Goal: Information Seeking & Learning: Learn about a topic

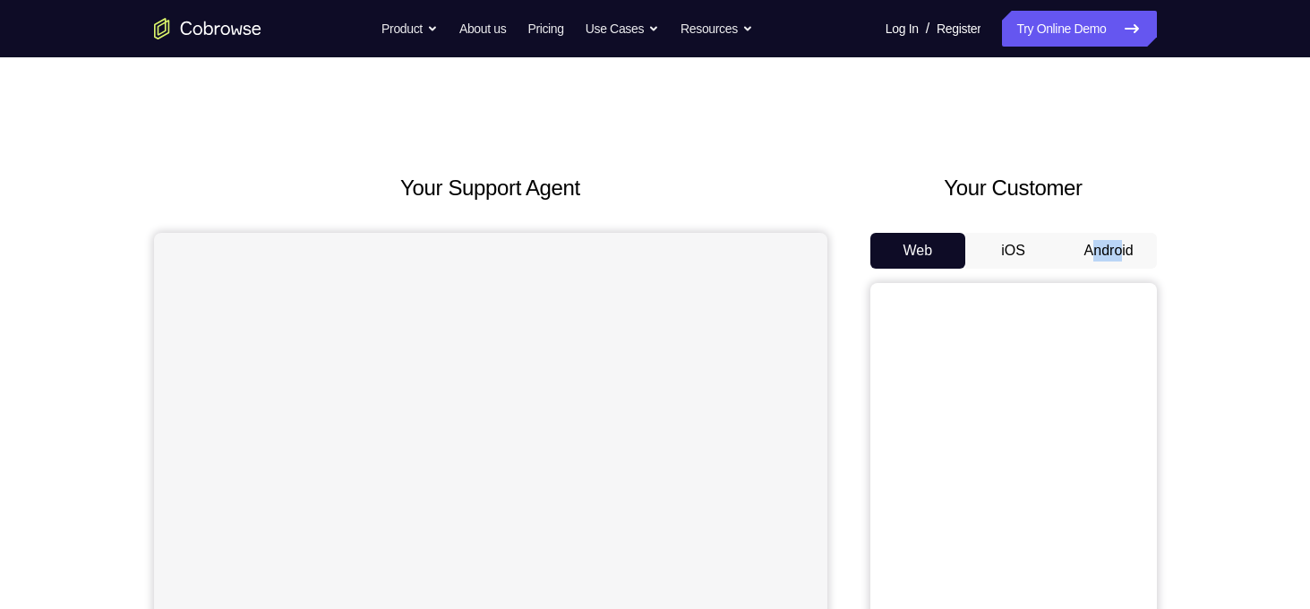
click at [1127, 235] on div "Web iOS Android" at bounding box center [1014, 533] width 287 height 601
click at [1127, 235] on button "Android" at bounding box center [1109, 251] width 96 height 36
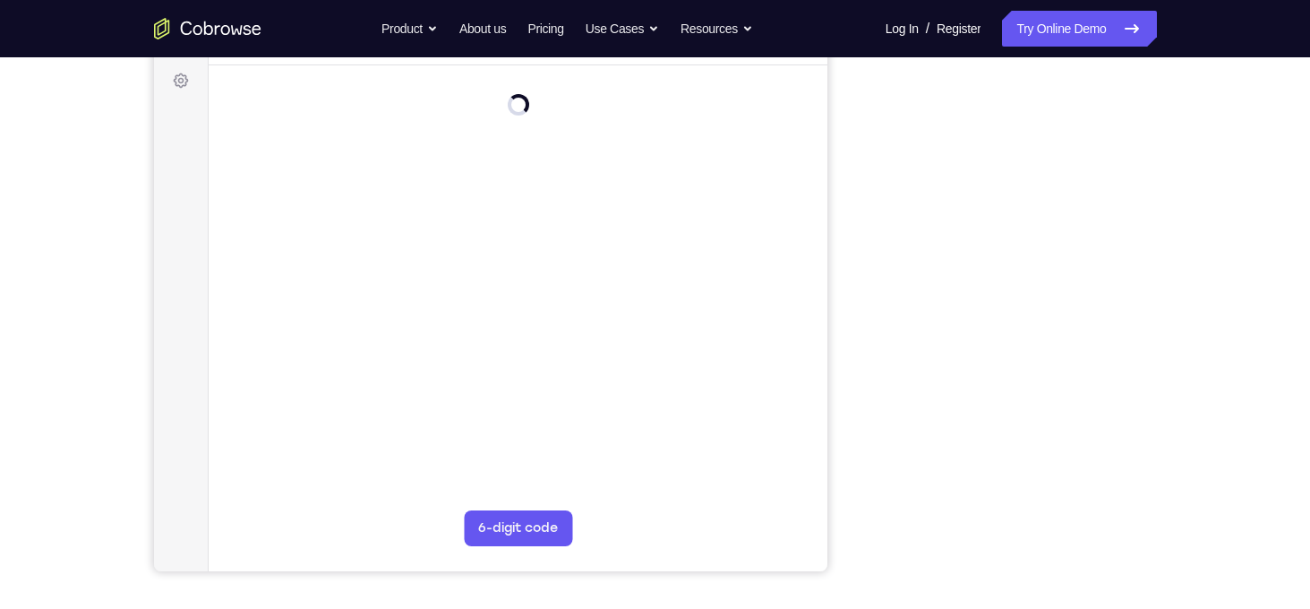
scroll to position [262, 0]
click at [1195, 328] on div "Your Support Agent Your Customer Web iOS Android Next Steps We’d be happy to gi…" at bounding box center [655, 386] width 1147 height 1181
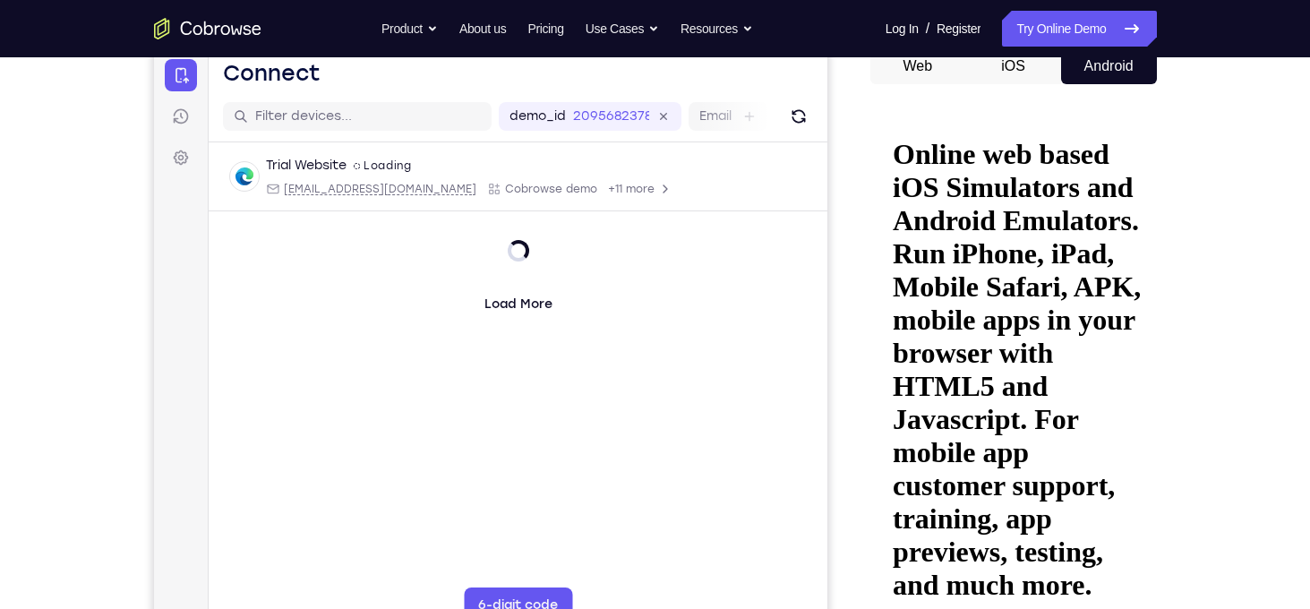
scroll to position [0, 0]
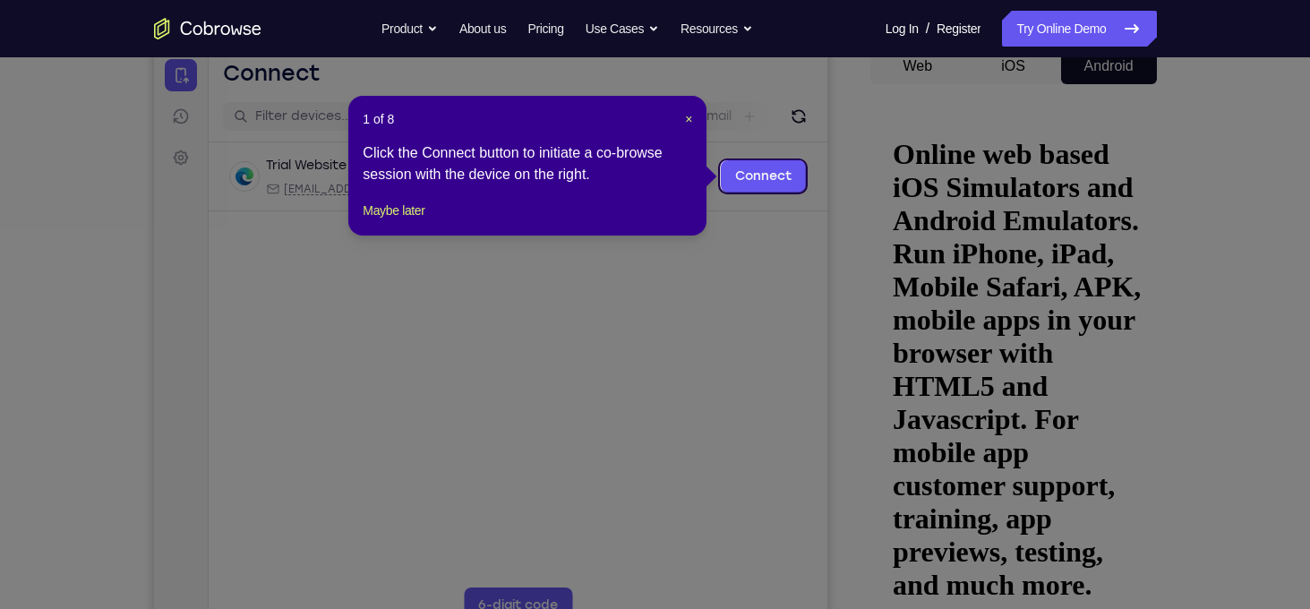
click at [683, 114] on header "1 of 8 ×" at bounding box center [528, 119] width 330 height 18
click at [685, 121] on span "×" at bounding box center [688, 119] width 7 height 14
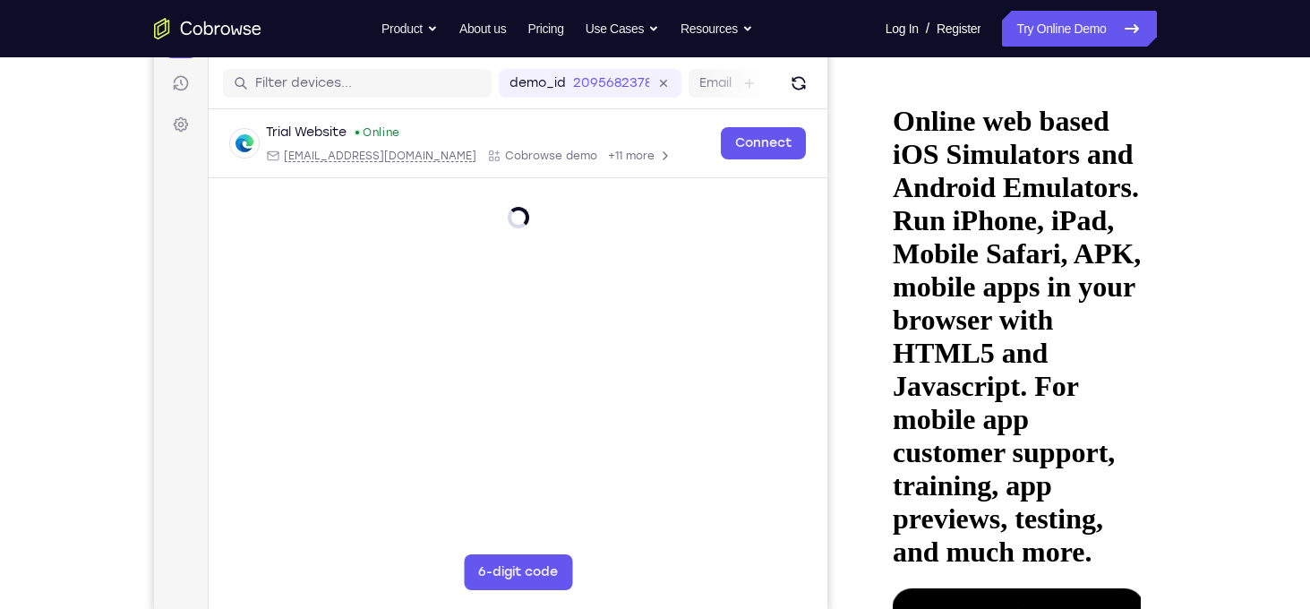
scroll to position [287, 0]
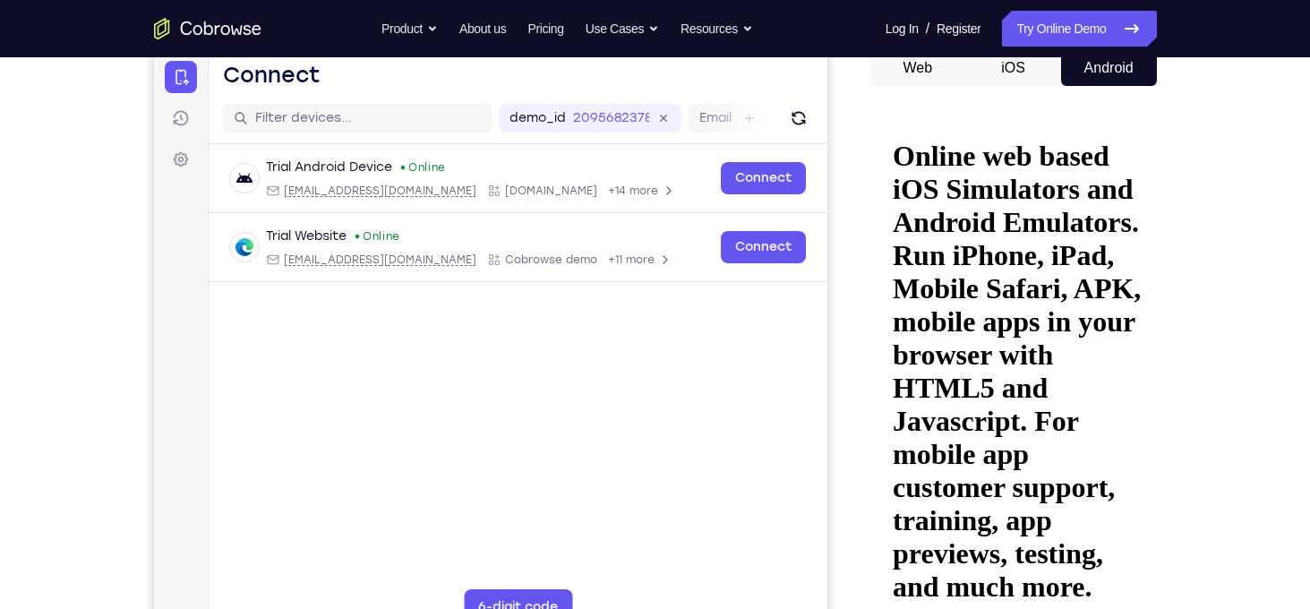
scroll to position [183, 0]
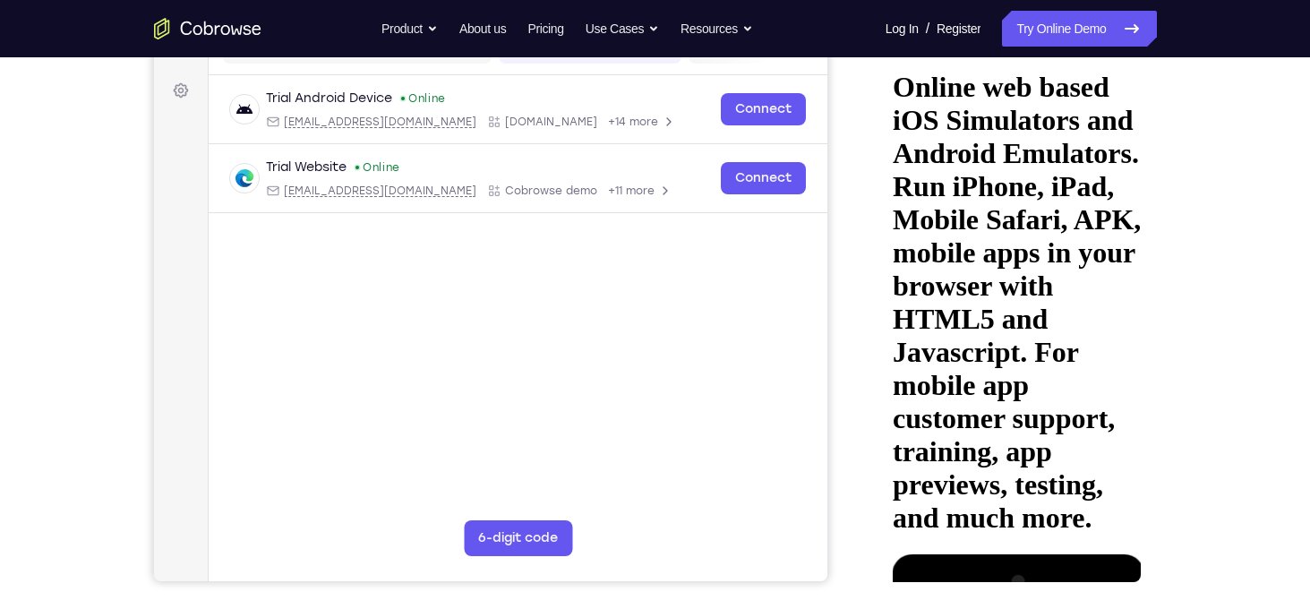
scroll to position [265, 0]
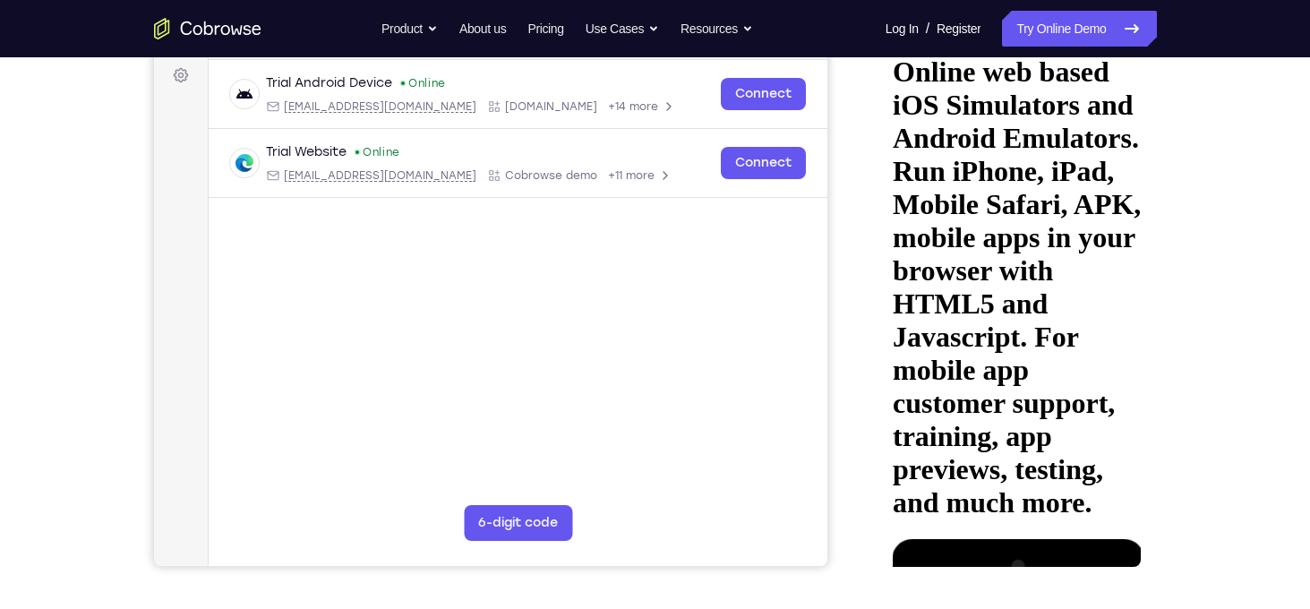
scroll to position [277, 0]
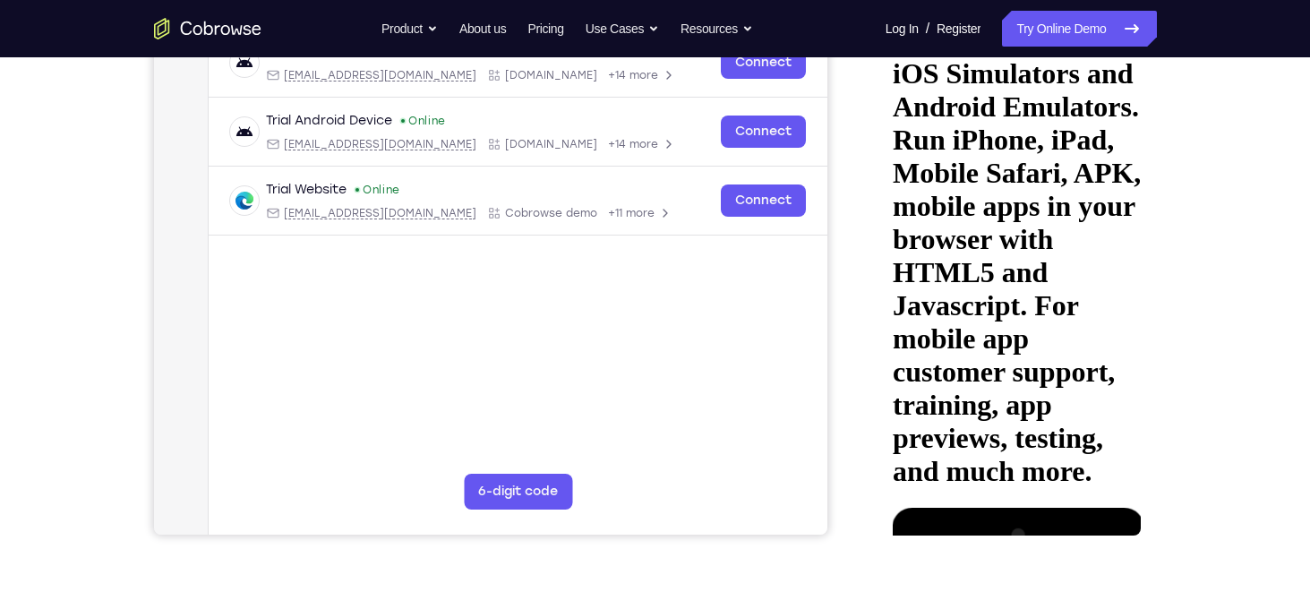
scroll to position [308, 0]
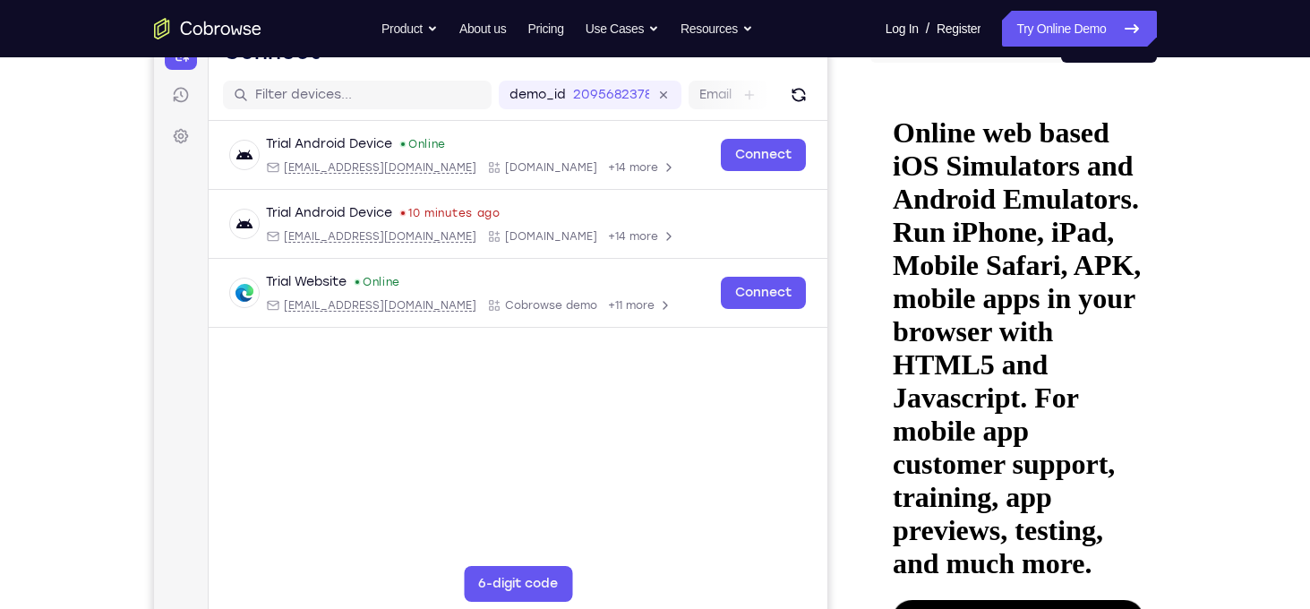
scroll to position [201, 0]
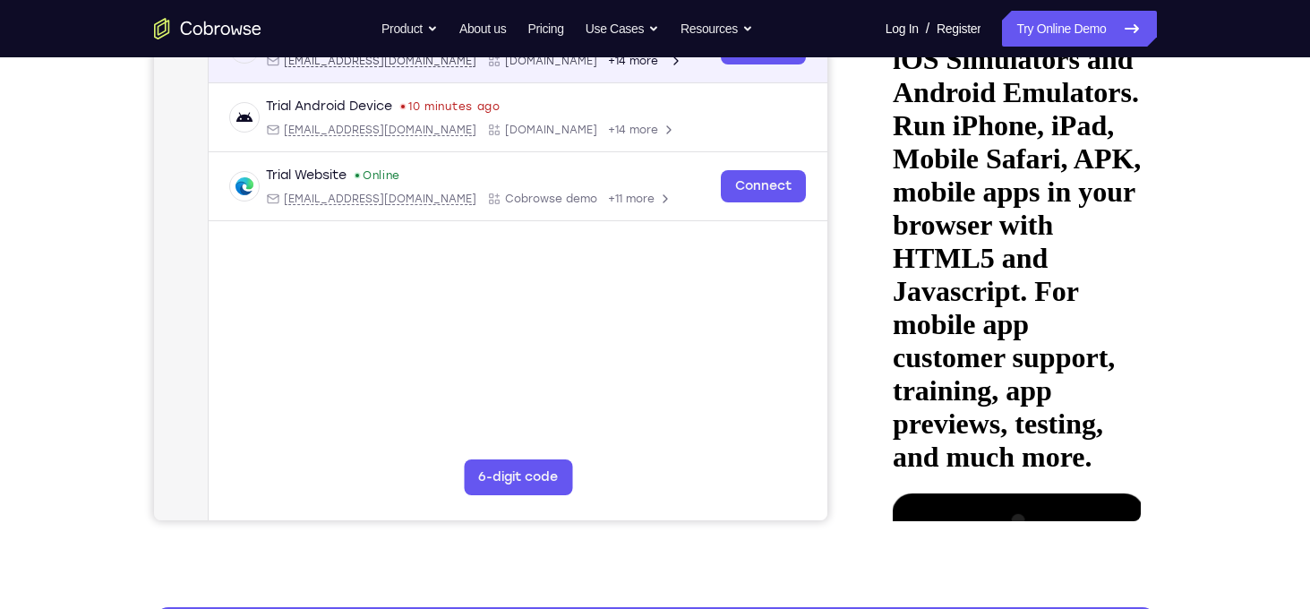
scroll to position [314, 0]
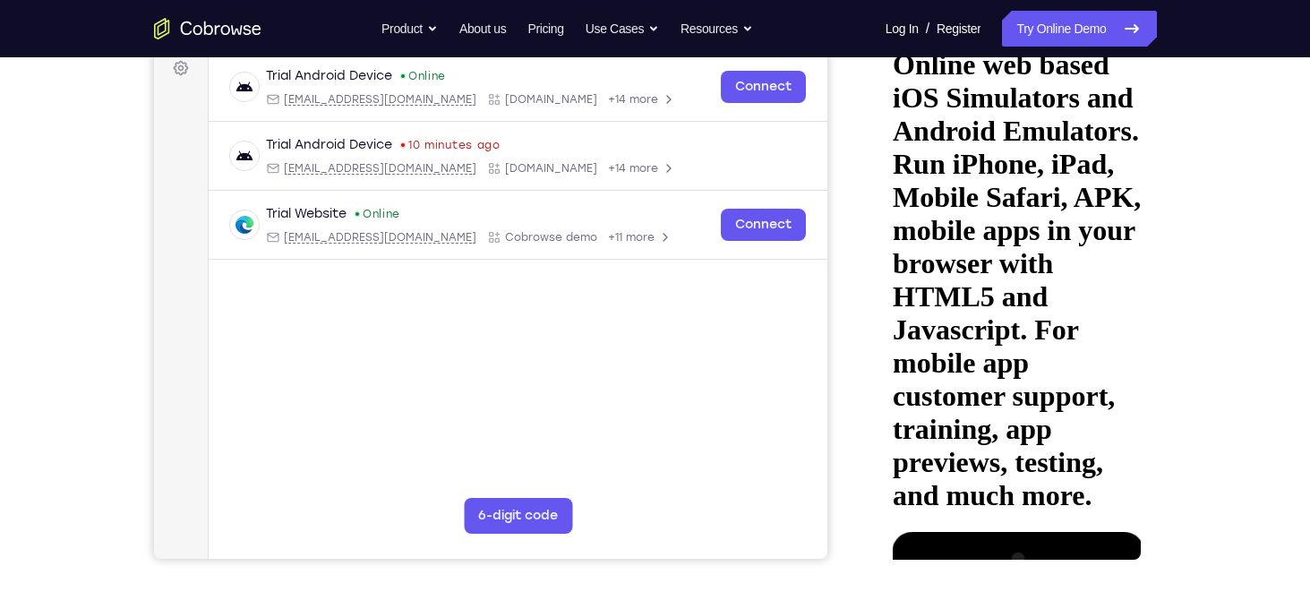
scroll to position [258, 0]
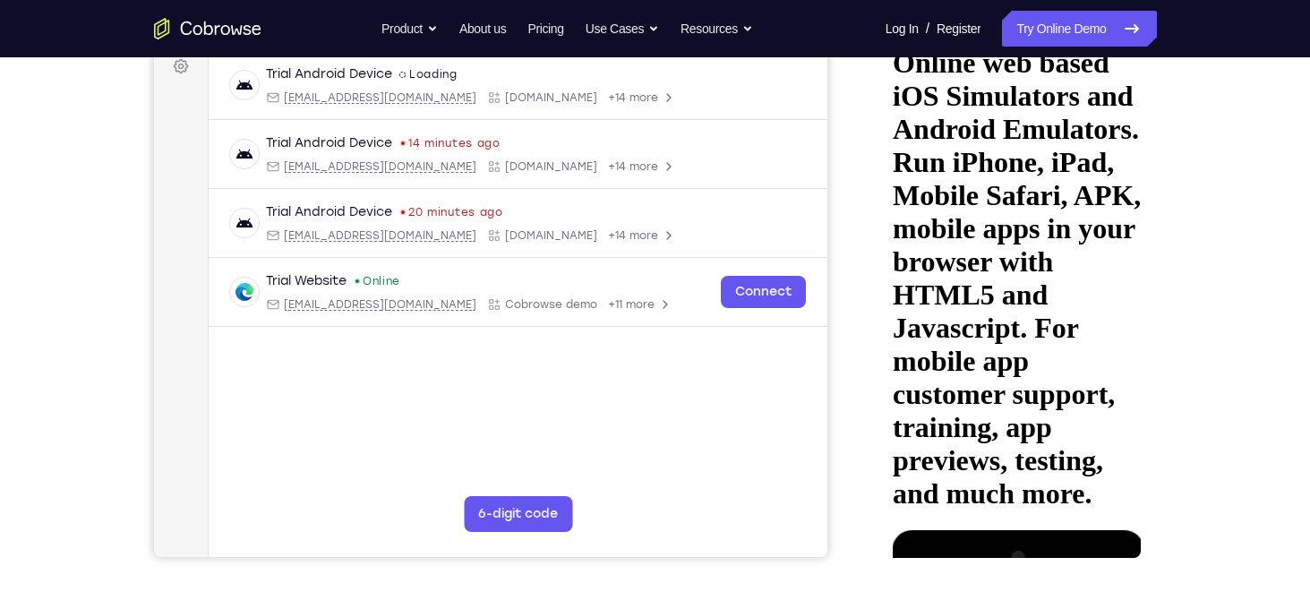
scroll to position [275, 0]
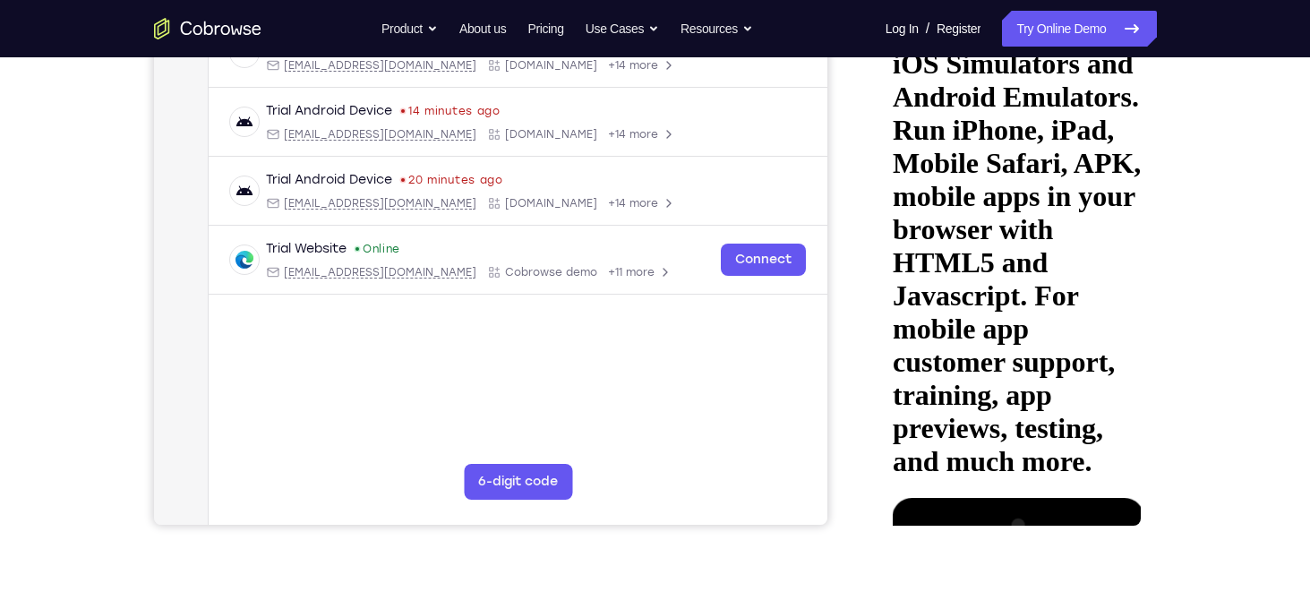
drag, startPoint x: 1018, startPoint y: 362, endPoint x: 1032, endPoint y: 230, distance: 132.5
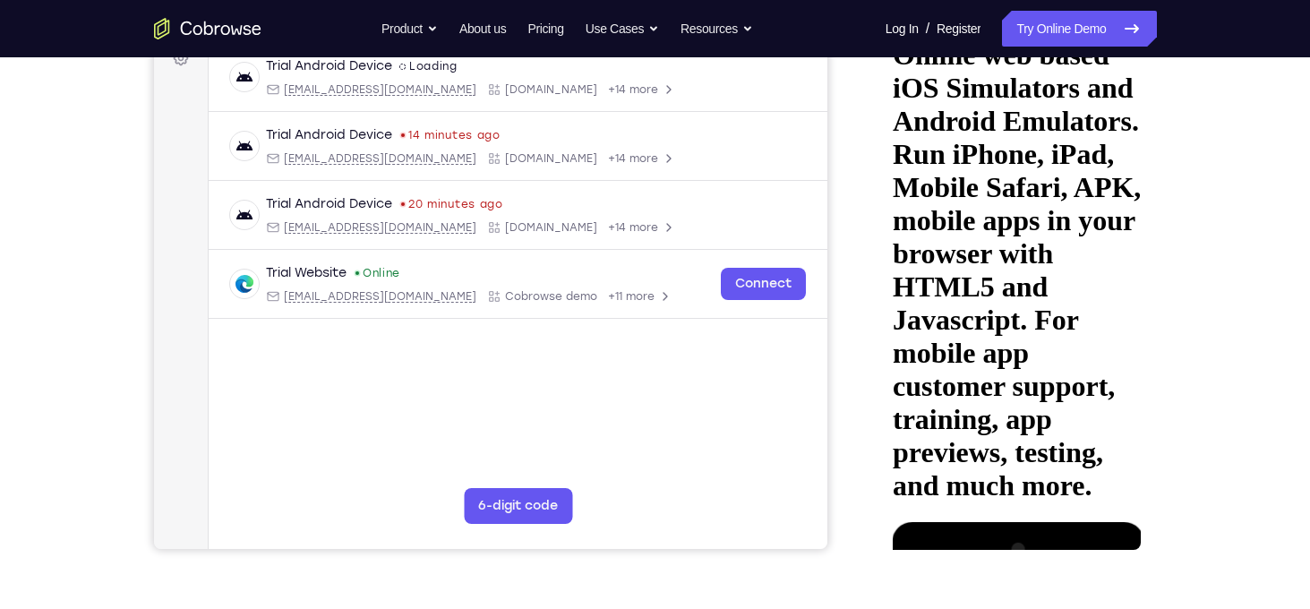
scroll to position [283, 0]
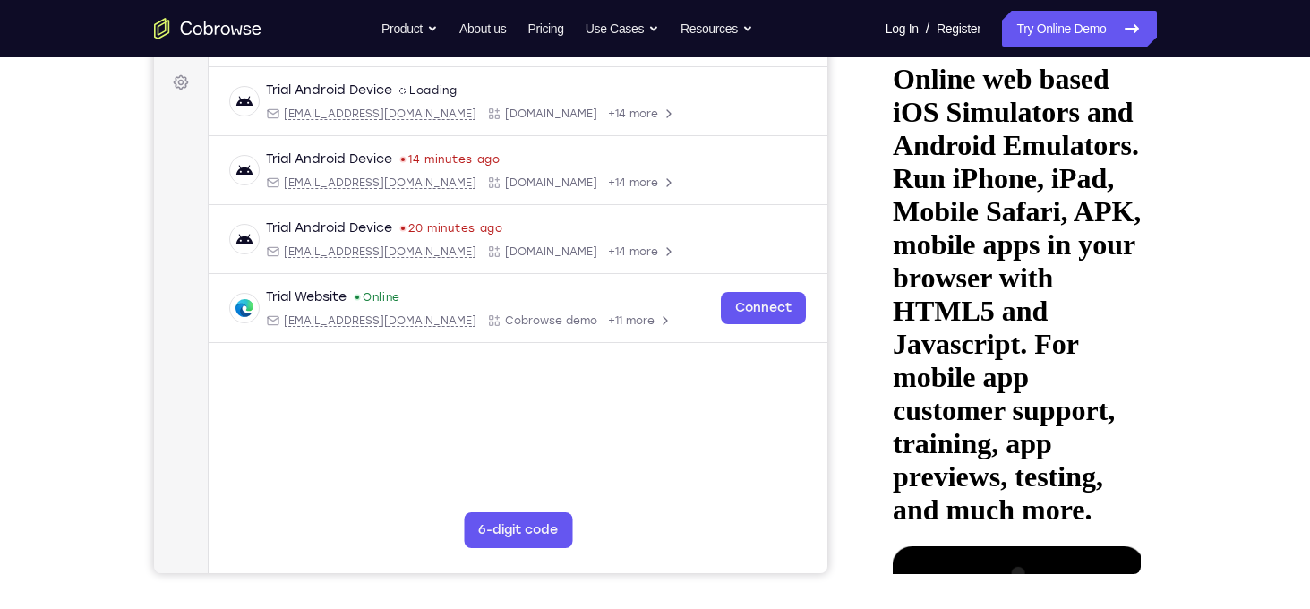
scroll to position [259, 0]
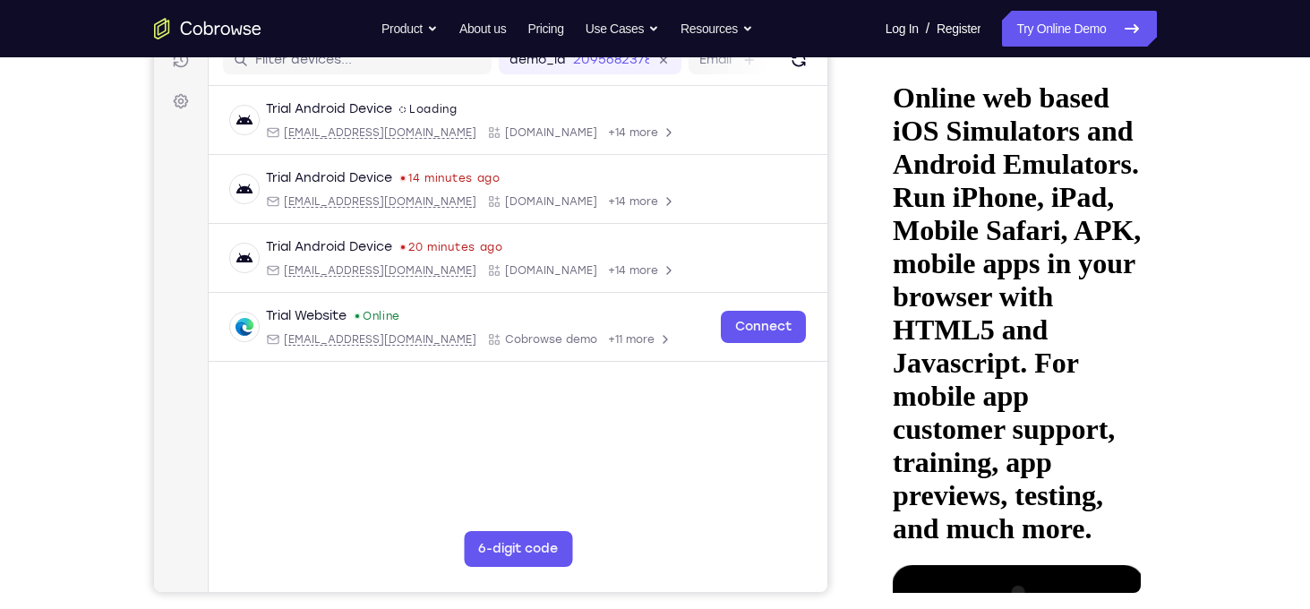
scroll to position [233, 0]
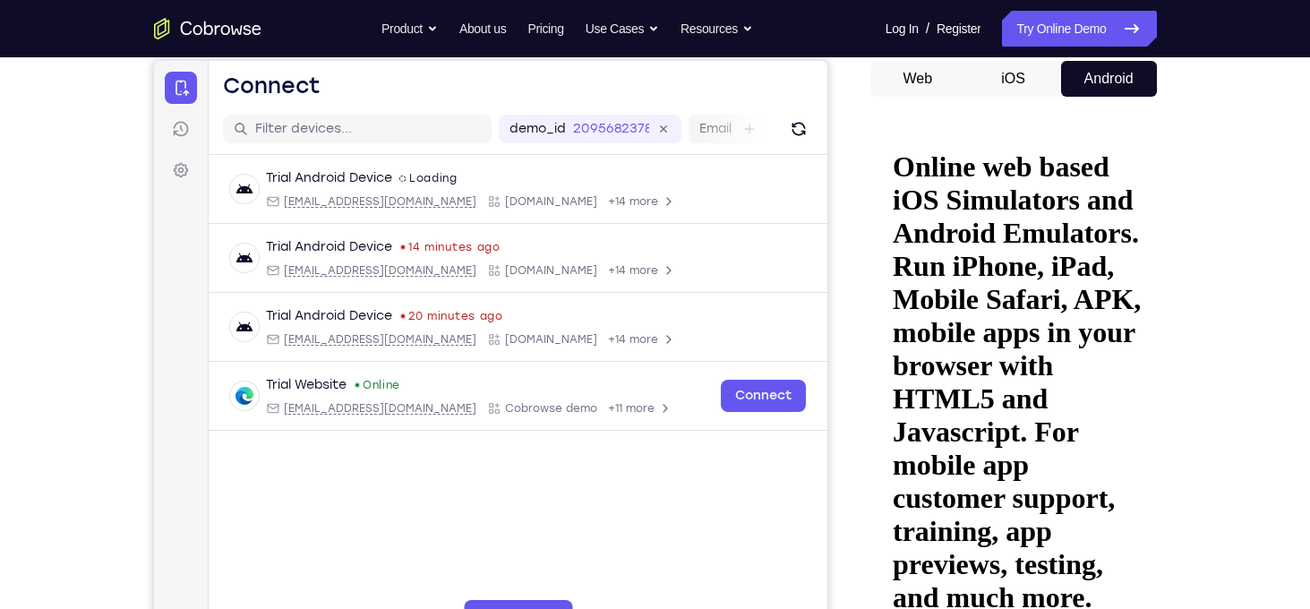
scroll to position [172, 0]
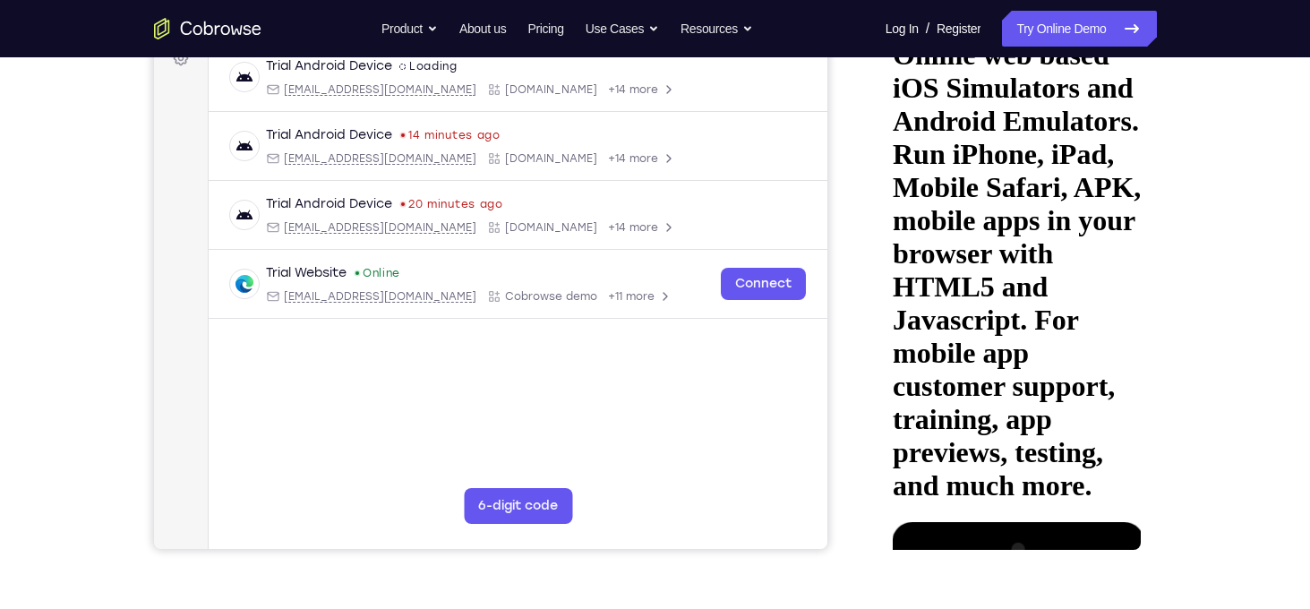
scroll to position [362, 0]
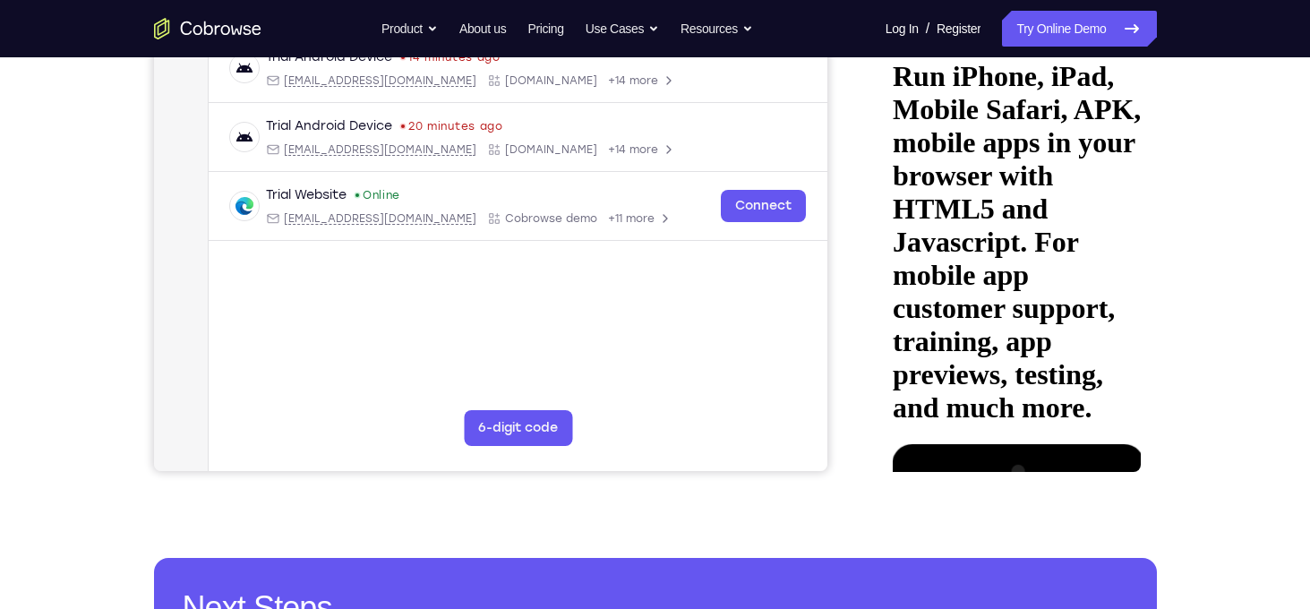
drag, startPoint x: 1006, startPoint y: 331, endPoint x: 1006, endPoint y: 192, distance: 138.8
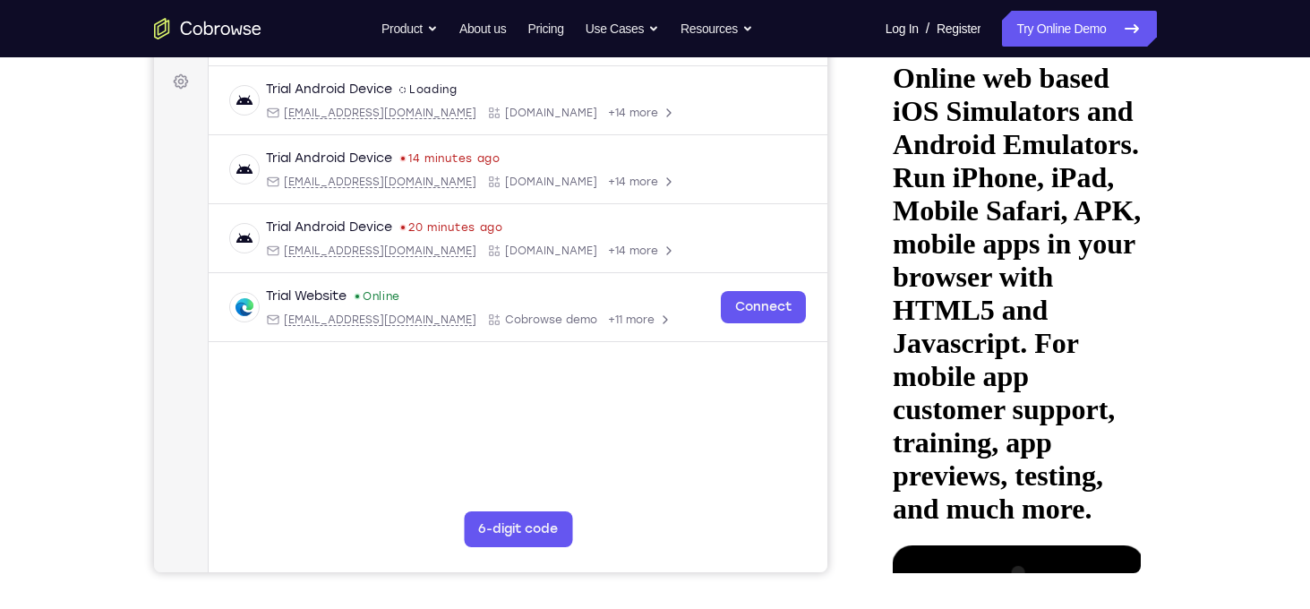
scroll to position [260, 0]
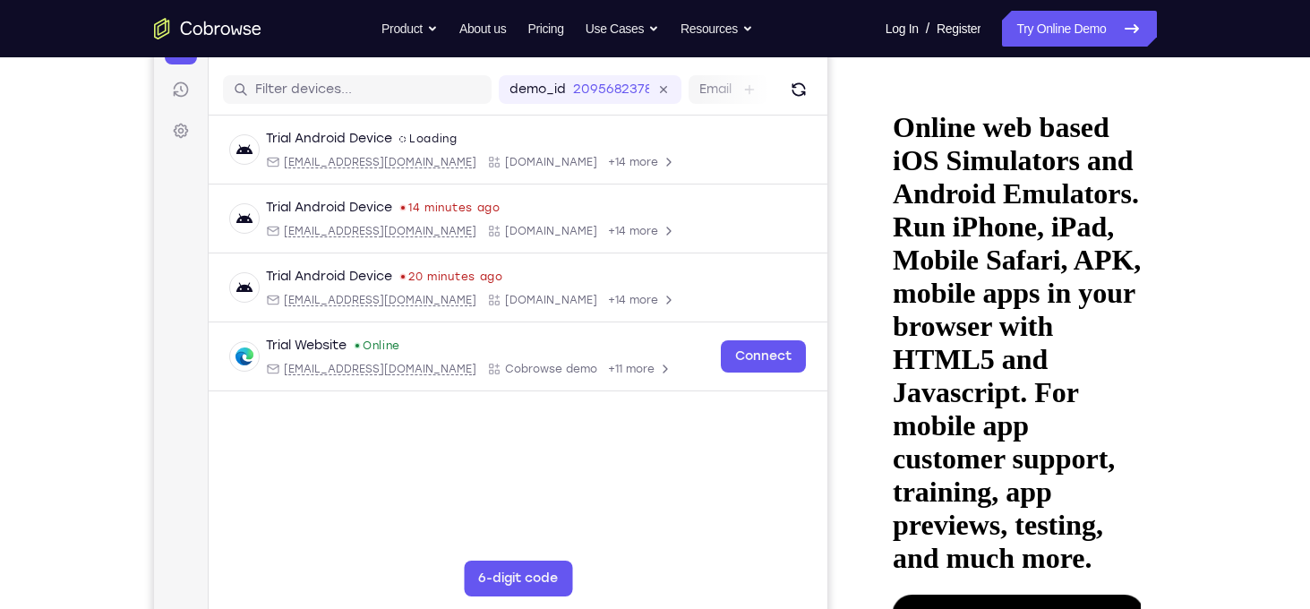
scroll to position [211, 0]
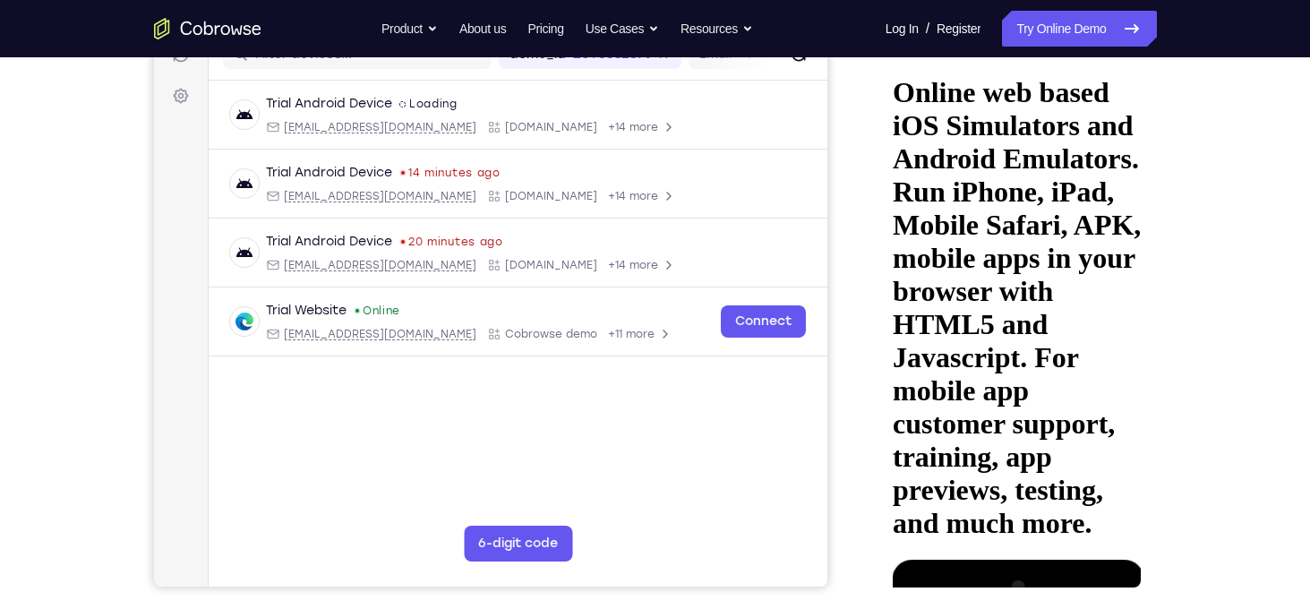
scroll to position [242, 0]
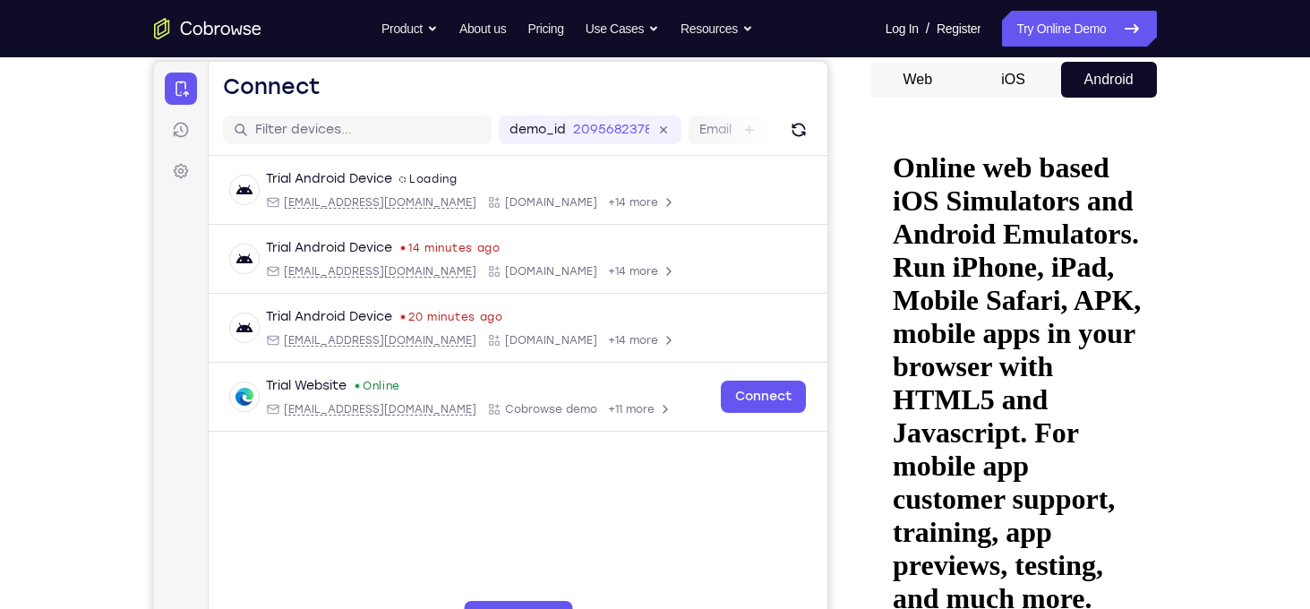
scroll to position [173, 0]
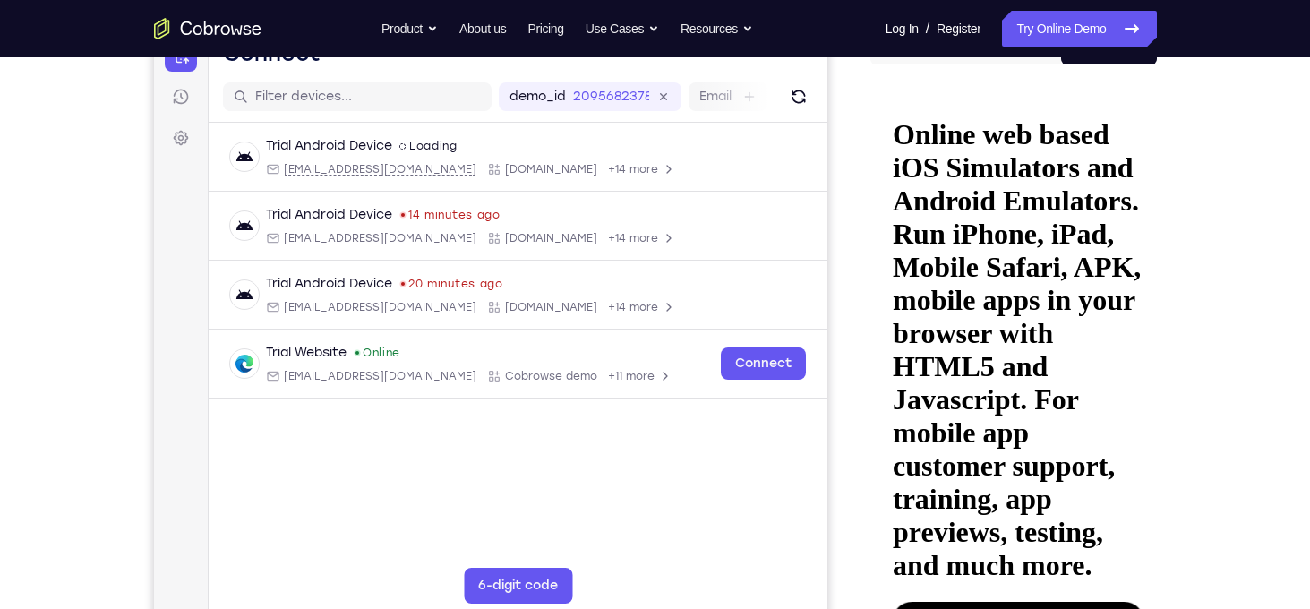
scroll to position [204, 0]
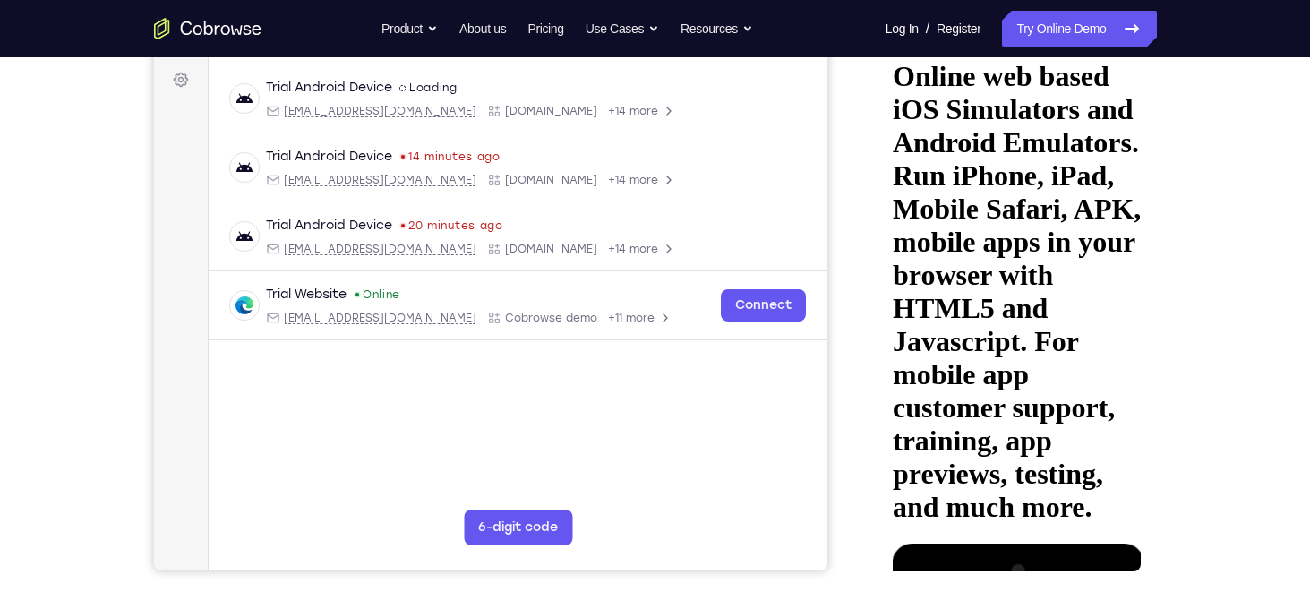
scroll to position [251, 0]
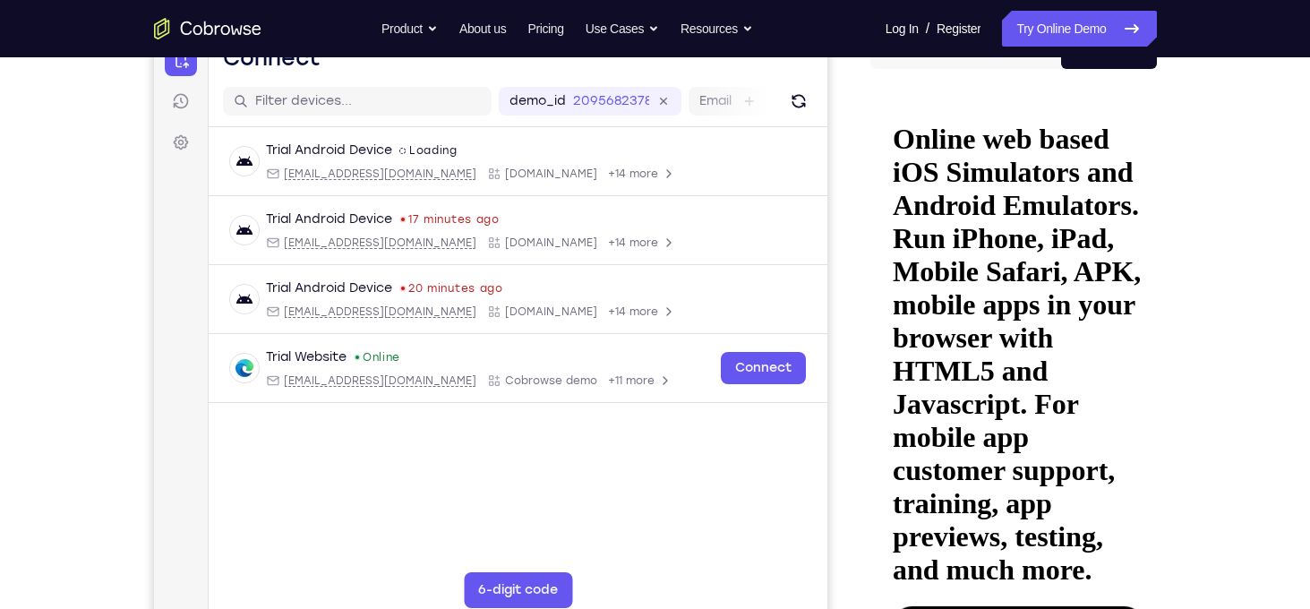
scroll to position [199, 0]
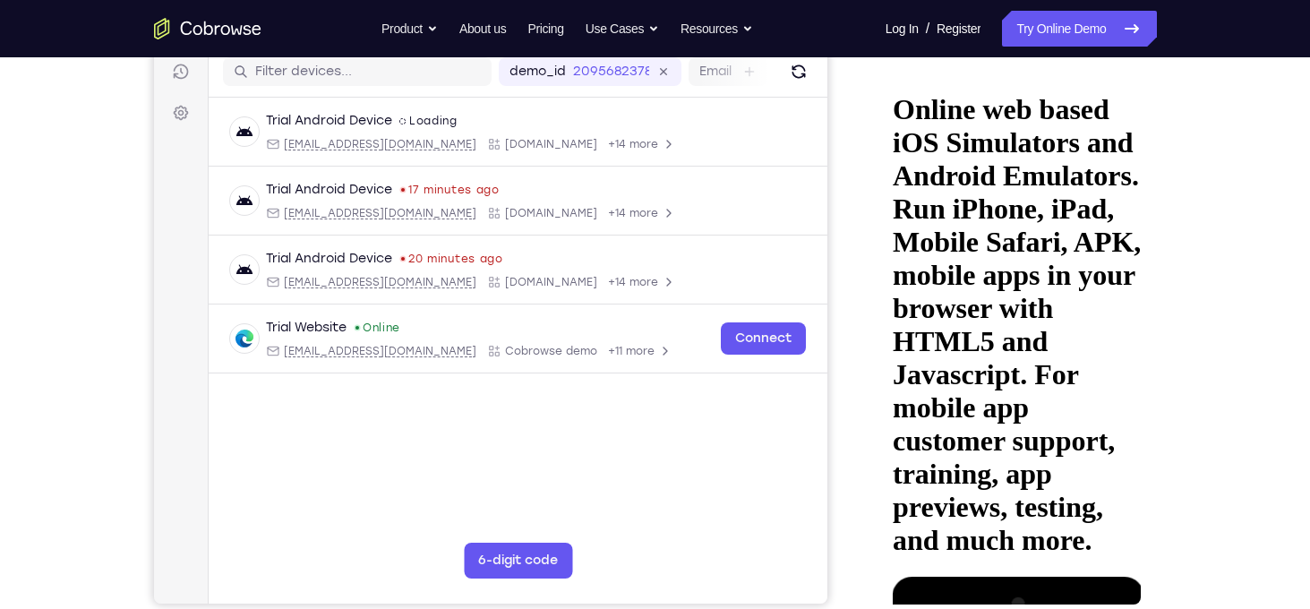
scroll to position [186, 0]
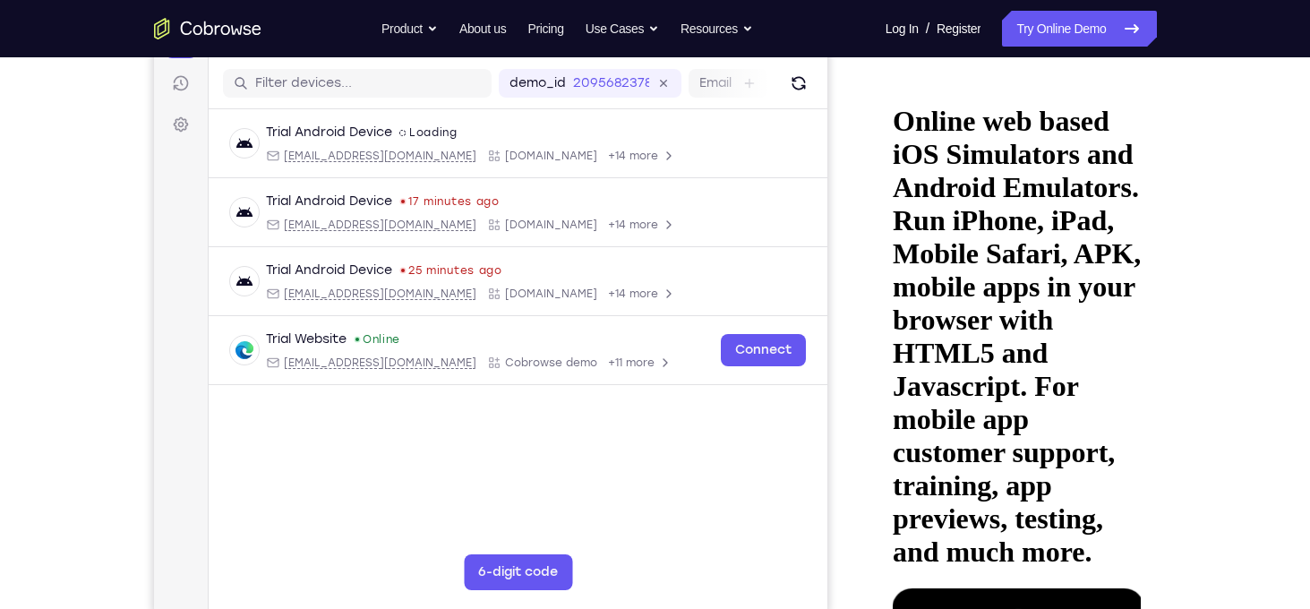
scroll to position [221, 0]
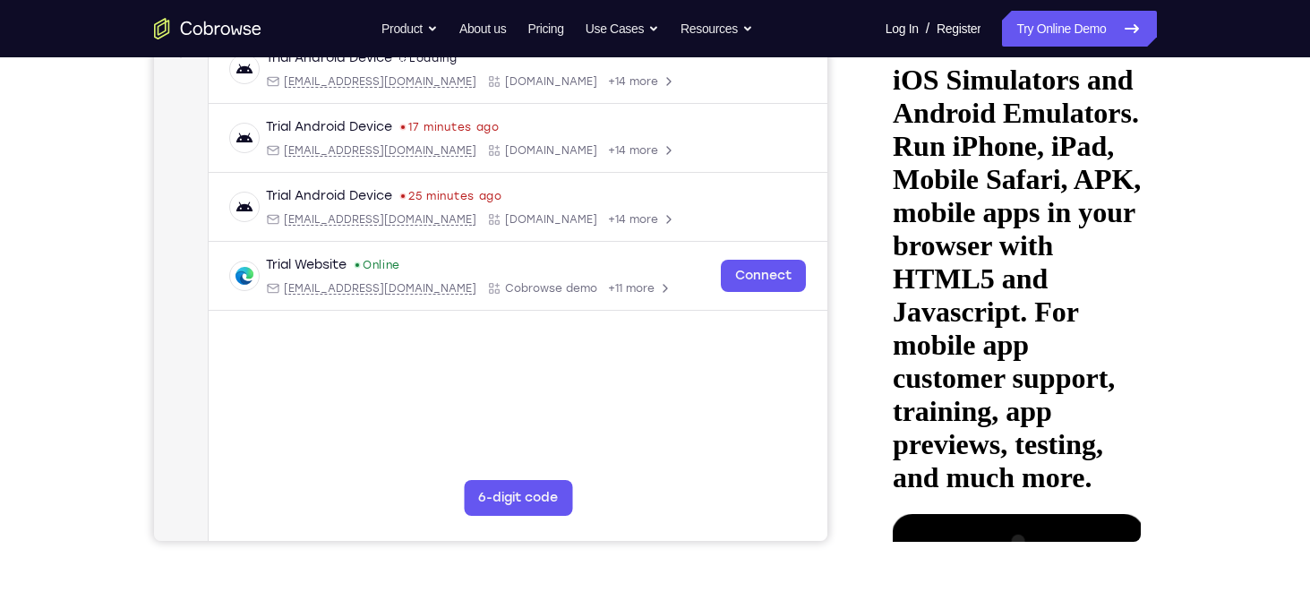
scroll to position [293, 0]
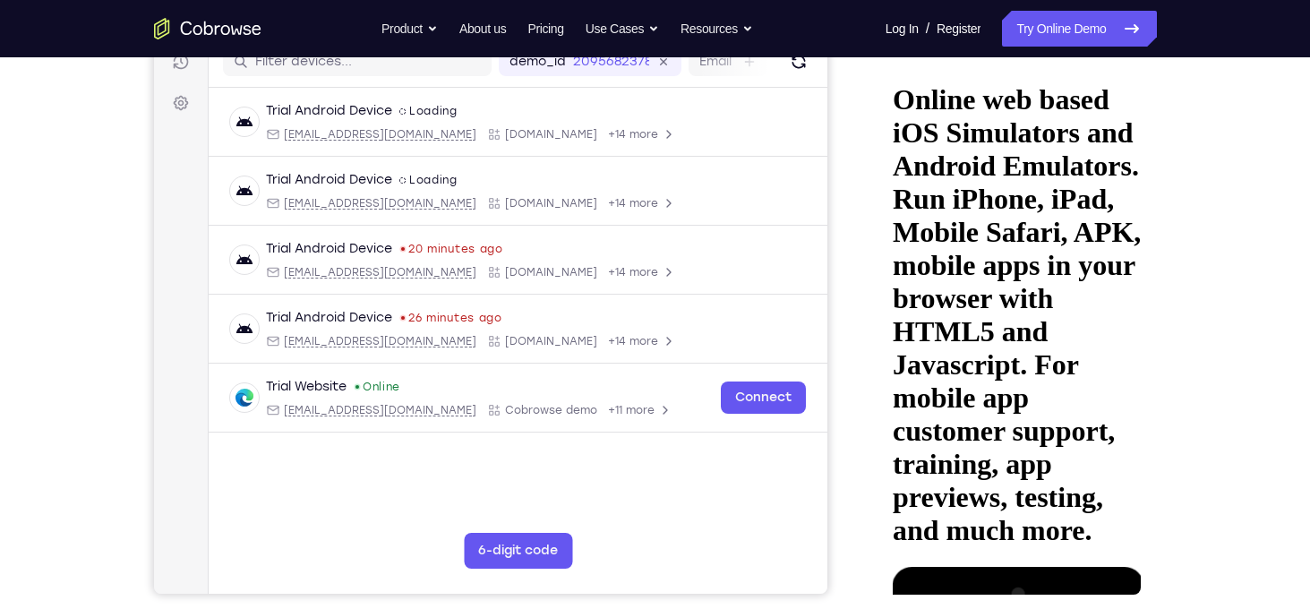
scroll to position [236, 0]
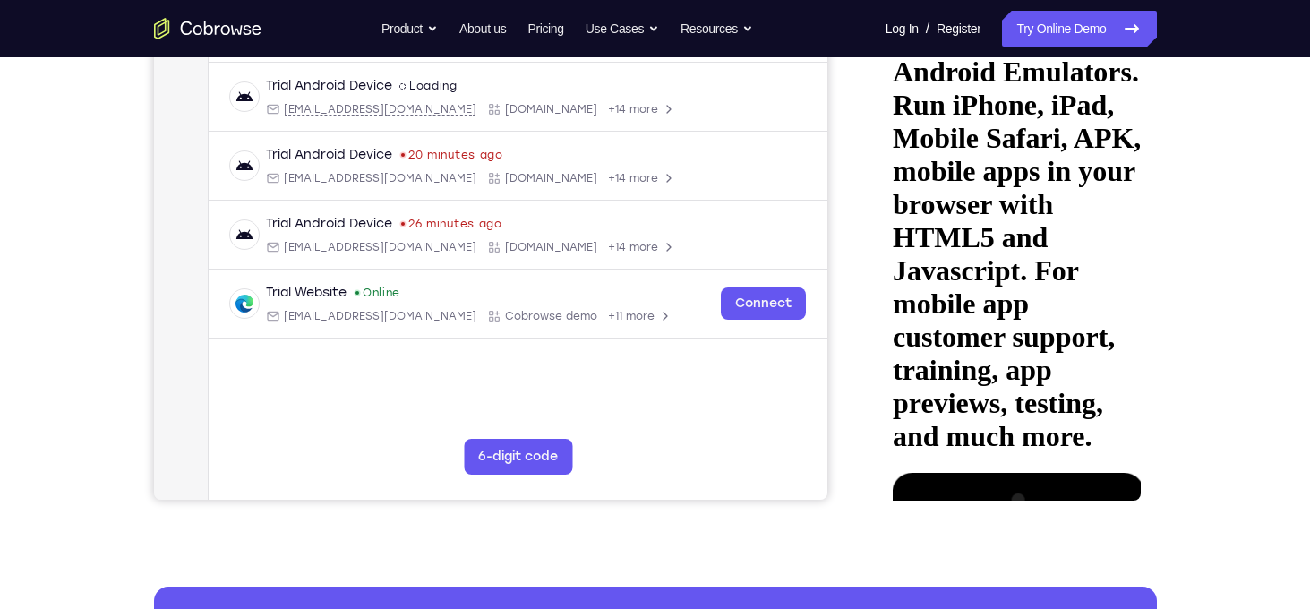
scroll to position [238, 0]
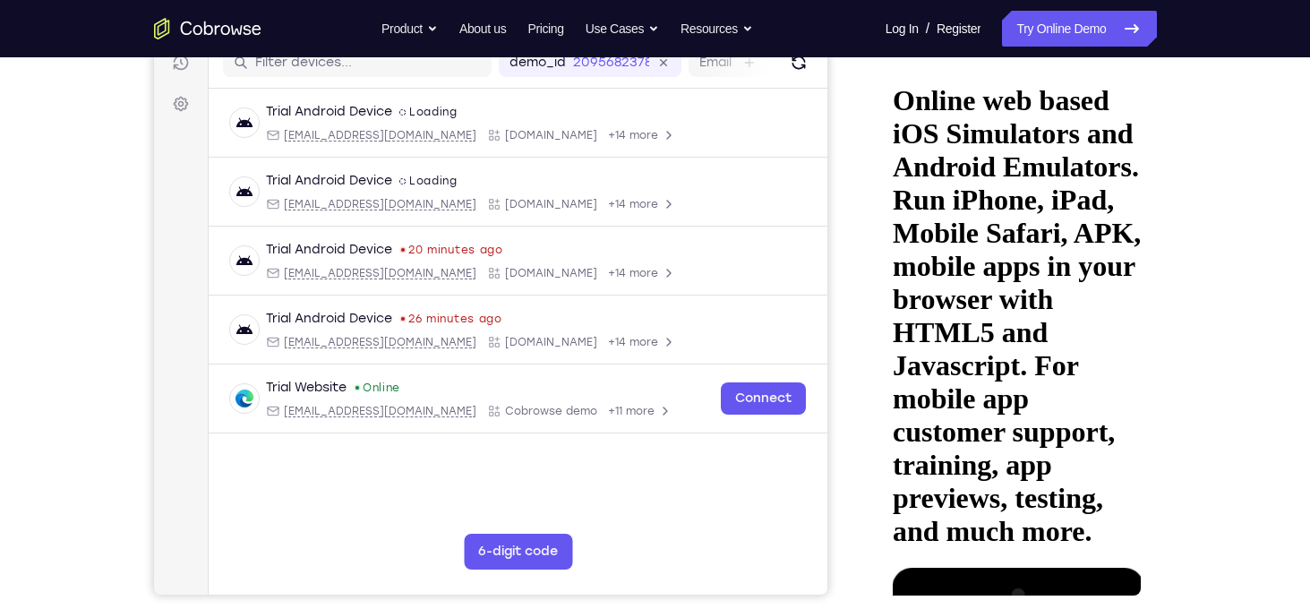
drag, startPoint x: 1027, startPoint y: 425, endPoint x: 1029, endPoint y: 205, distance: 220.4
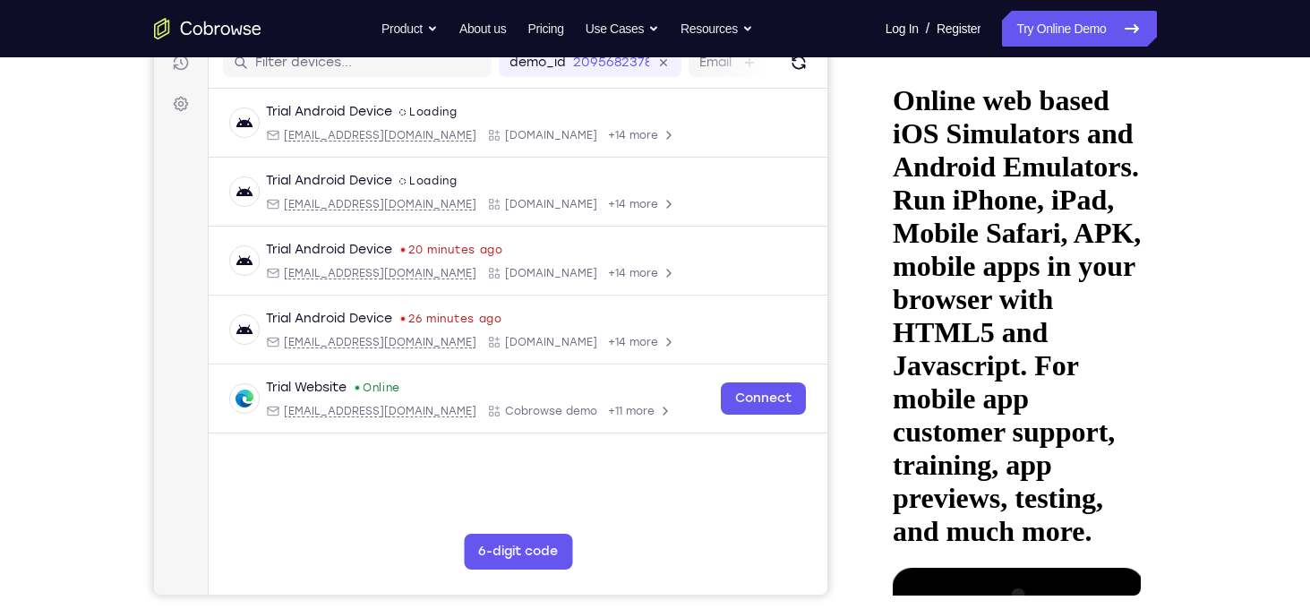
drag, startPoint x: 1043, startPoint y: 449, endPoint x: 1040, endPoint y: 204, distance: 244.6
